Goal: Information Seeking & Learning: Learn about a topic

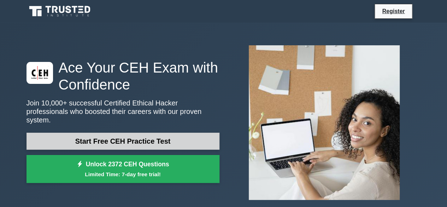
click at [140, 139] on link "Start Free CEH Practice Test" at bounding box center [123, 141] width 193 height 17
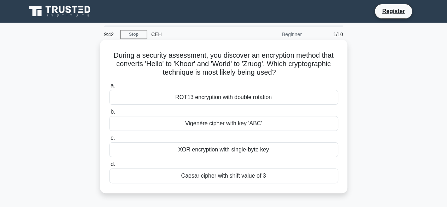
click at [205, 152] on div "XOR encryption with single-byte key" at bounding box center [223, 149] width 229 height 15
click at [109, 140] on input "c. XOR encryption with single-byte key" at bounding box center [109, 138] width 0 height 5
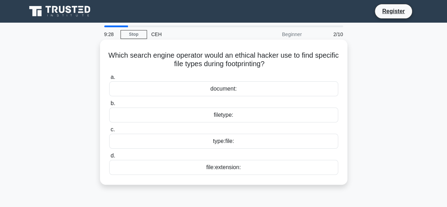
click at [259, 142] on div "type:file:" at bounding box center [223, 141] width 229 height 15
click at [109, 132] on input "c. type:file:" at bounding box center [109, 129] width 0 height 5
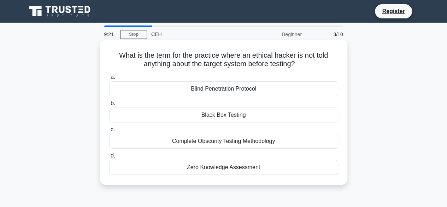
click at [236, 90] on div "Blind Penetration Protocol" at bounding box center [223, 88] width 229 height 15
click at [109, 80] on input "a. Blind Penetration Protocol" at bounding box center [109, 77] width 0 height 5
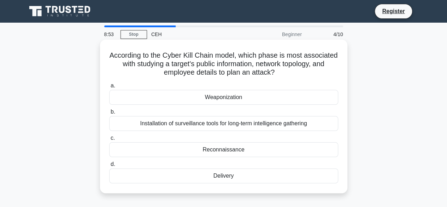
click at [237, 150] on div "Reconnaissance" at bounding box center [223, 149] width 229 height 15
click at [109, 140] on input "c. Reconnaissance" at bounding box center [109, 138] width 0 height 5
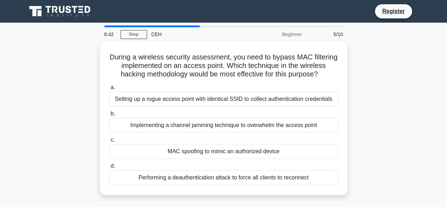
click at [237, 150] on div "MAC spoofing to mimic an authorized device" at bounding box center [223, 151] width 229 height 15
click at [109, 142] on input "c. MAC spoofing to mimic an authorized device" at bounding box center [109, 140] width 0 height 5
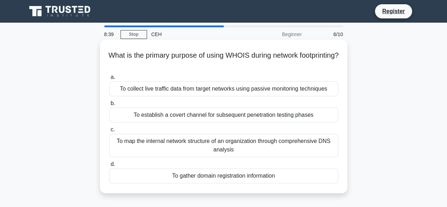
click at [254, 112] on div "To establish a covert channel for subsequent penetration testing phases" at bounding box center [223, 114] width 229 height 15
click at [109, 106] on input "b. To establish a covert channel for subsequent penetration testing phases" at bounding box center [109, 103] width 0 height 5
